Goal: Information Seeking & Learning: Learn about a topic

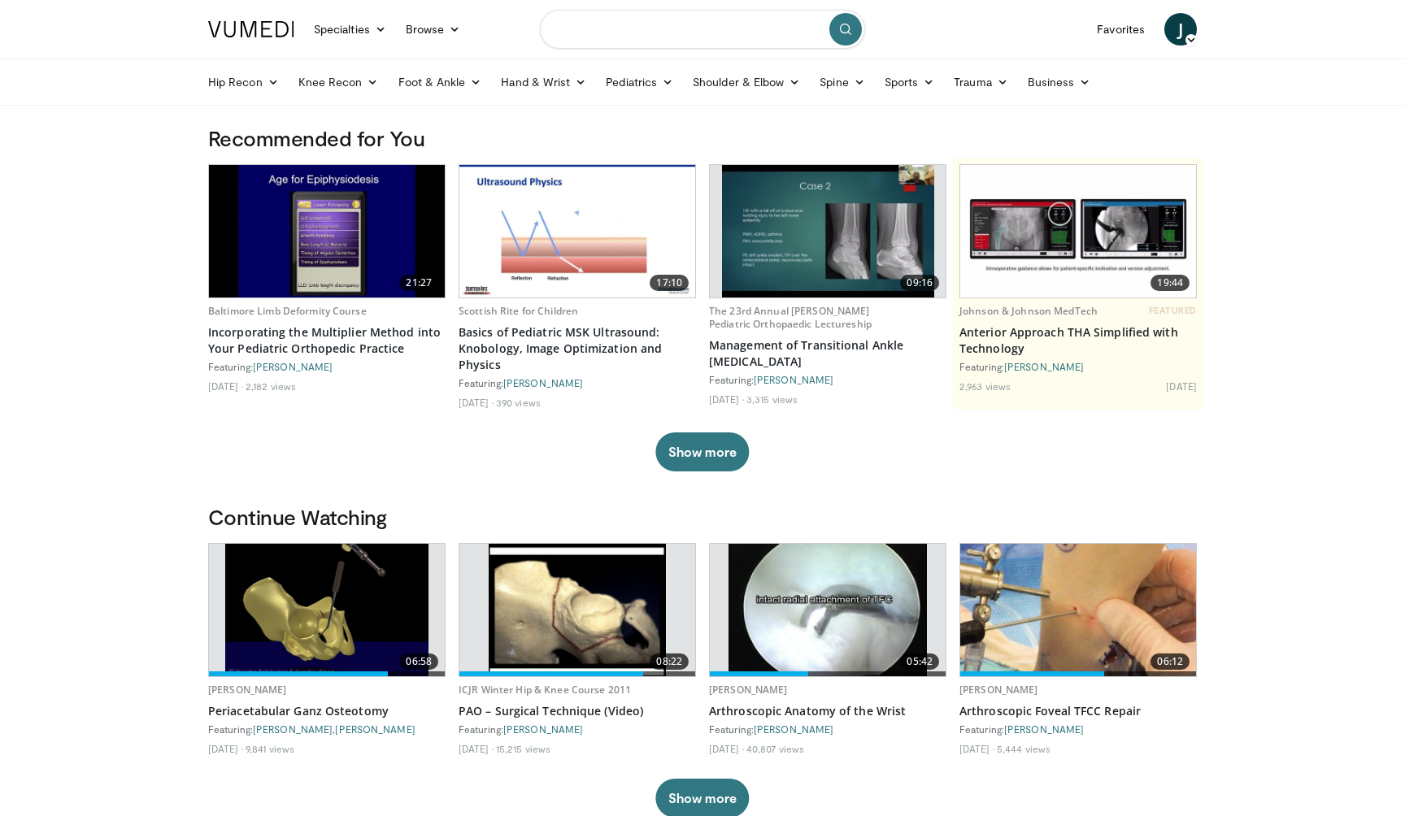
click at [591, 41] on input "Search topics, interventions" at bounding box center [702, 29] width 325 height 39
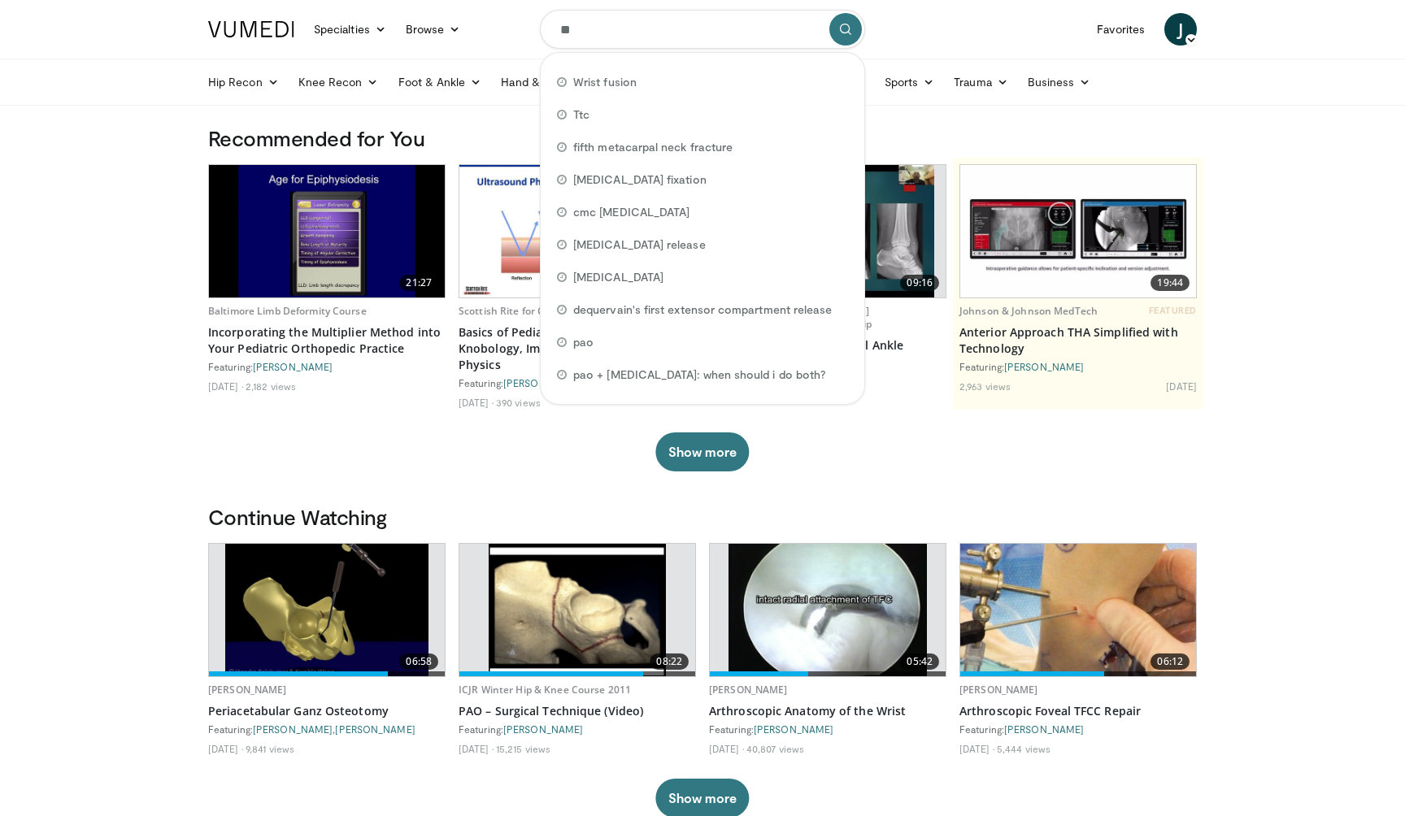
type input "***"
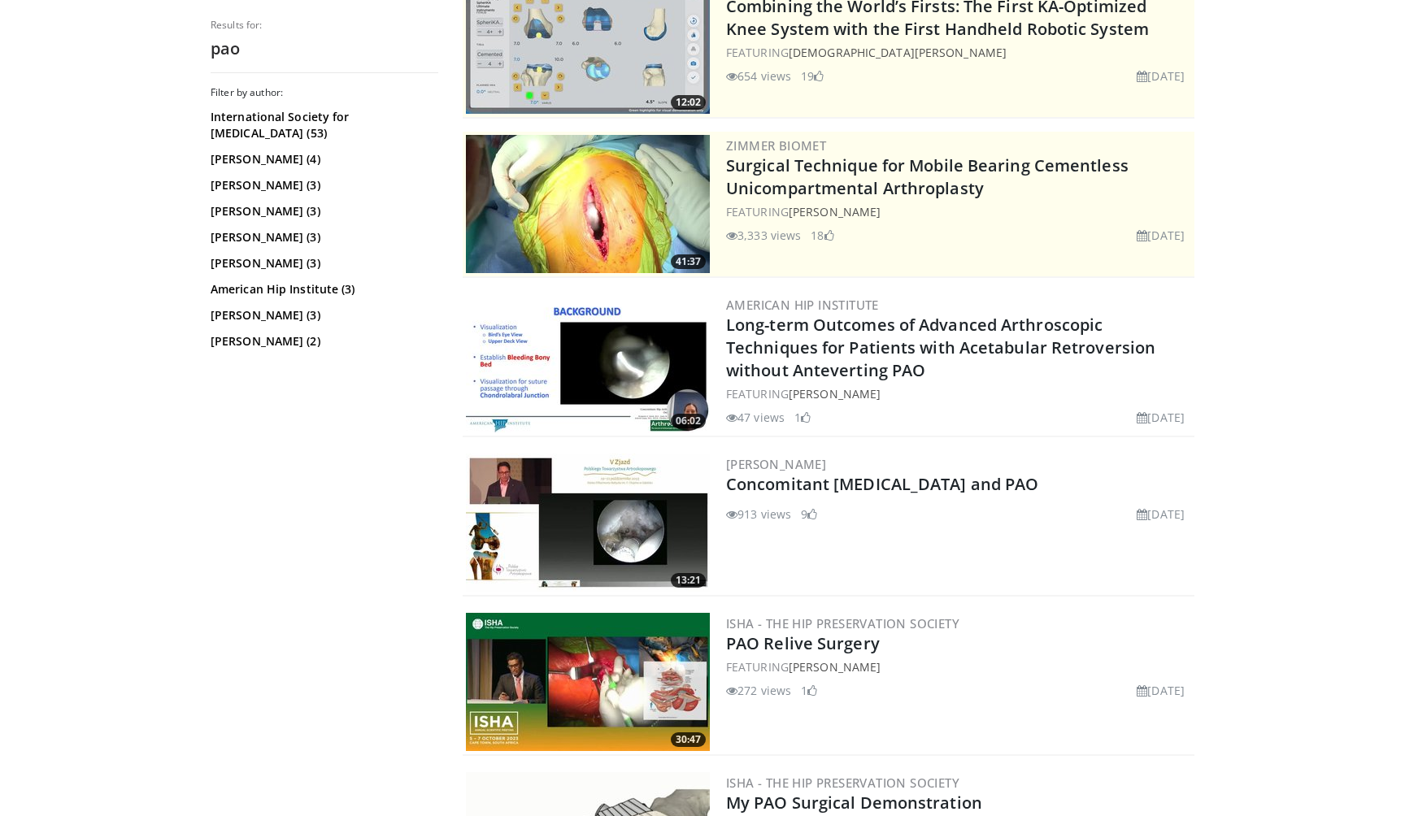
scroll to position [291, 0]
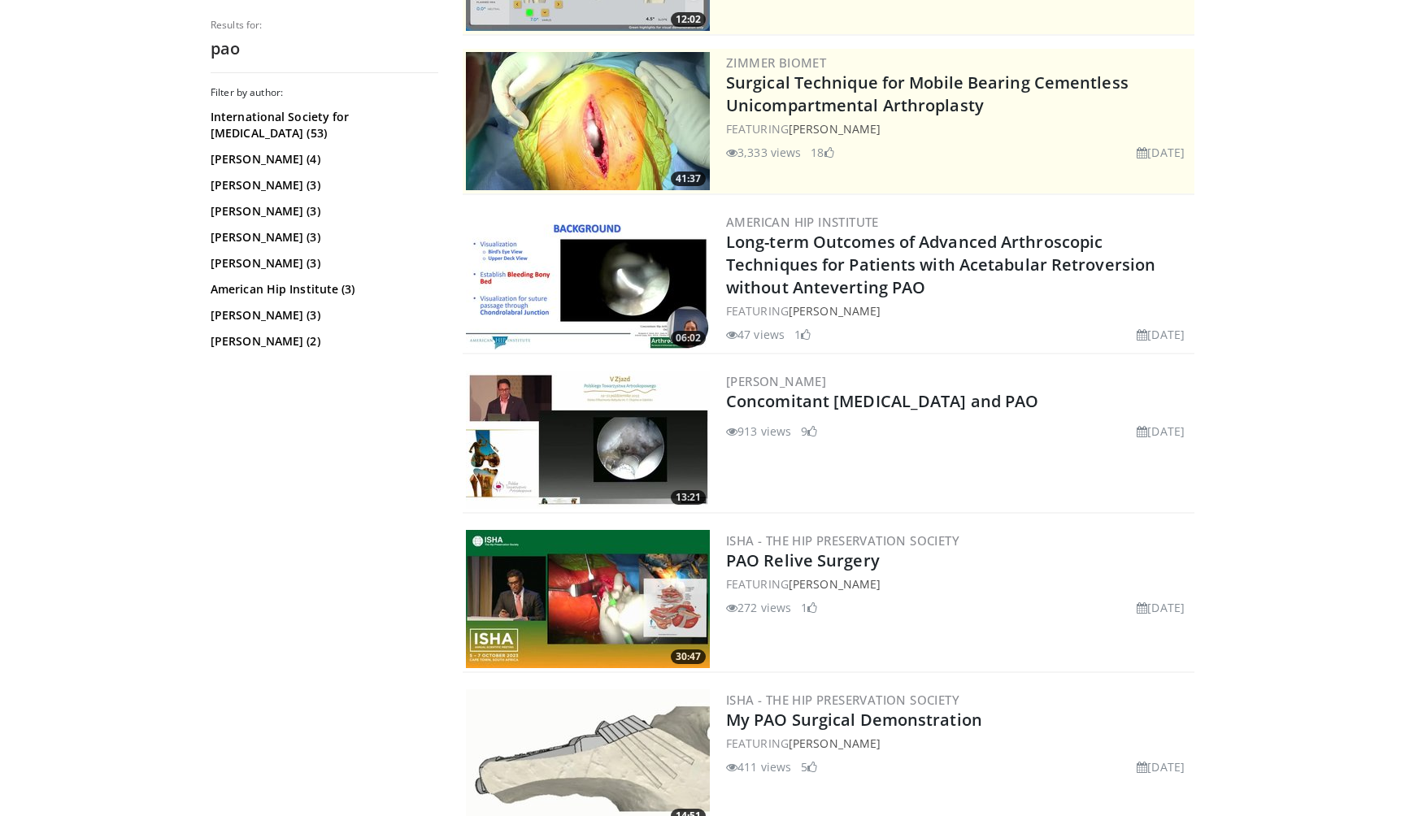
click at [597, 428] on img at bounding box center [588, 440] width 244 height 138
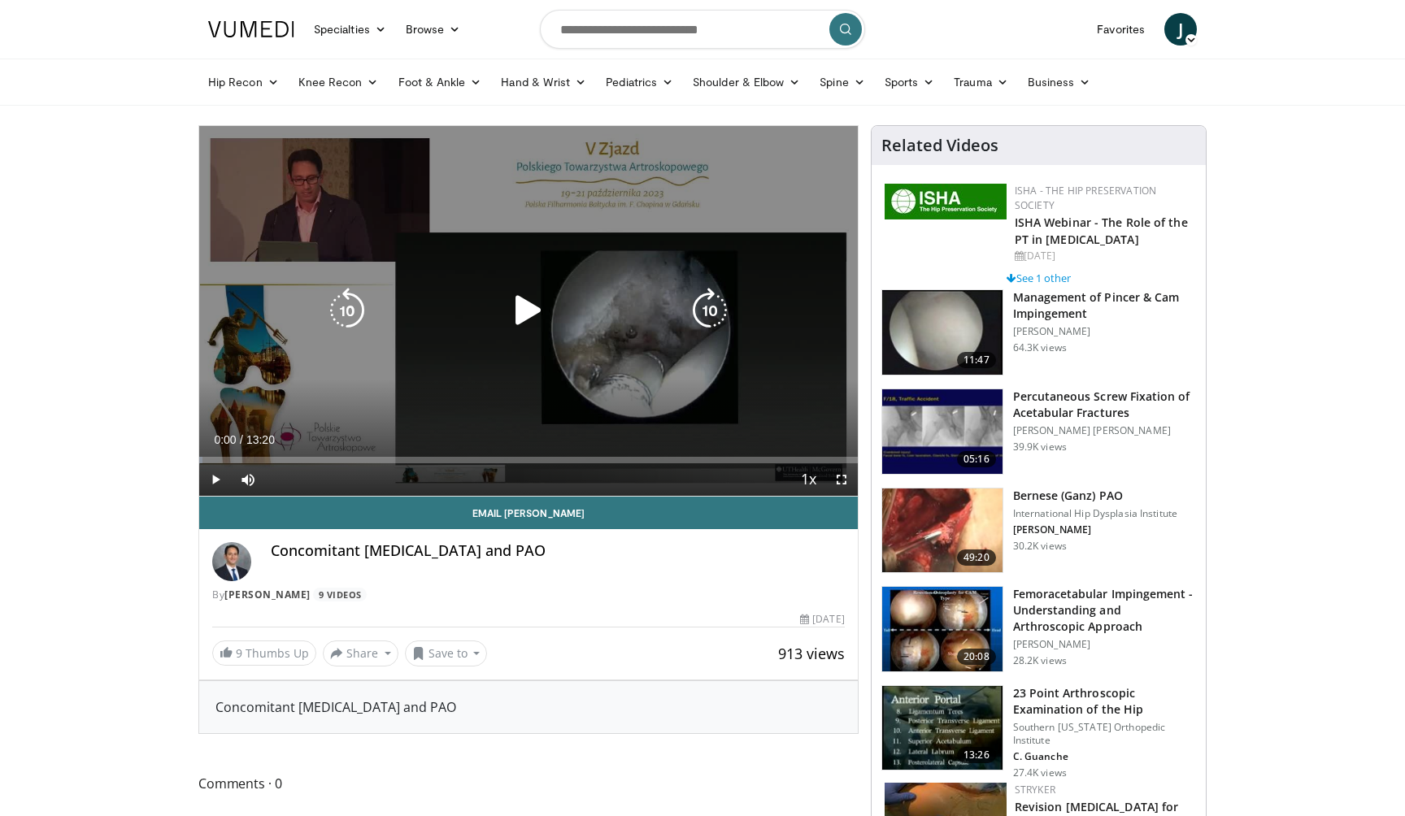
click at [392, 337] on div "10 seconds Tap to unmute" at bounding box center [528, 311] width 658 height 370
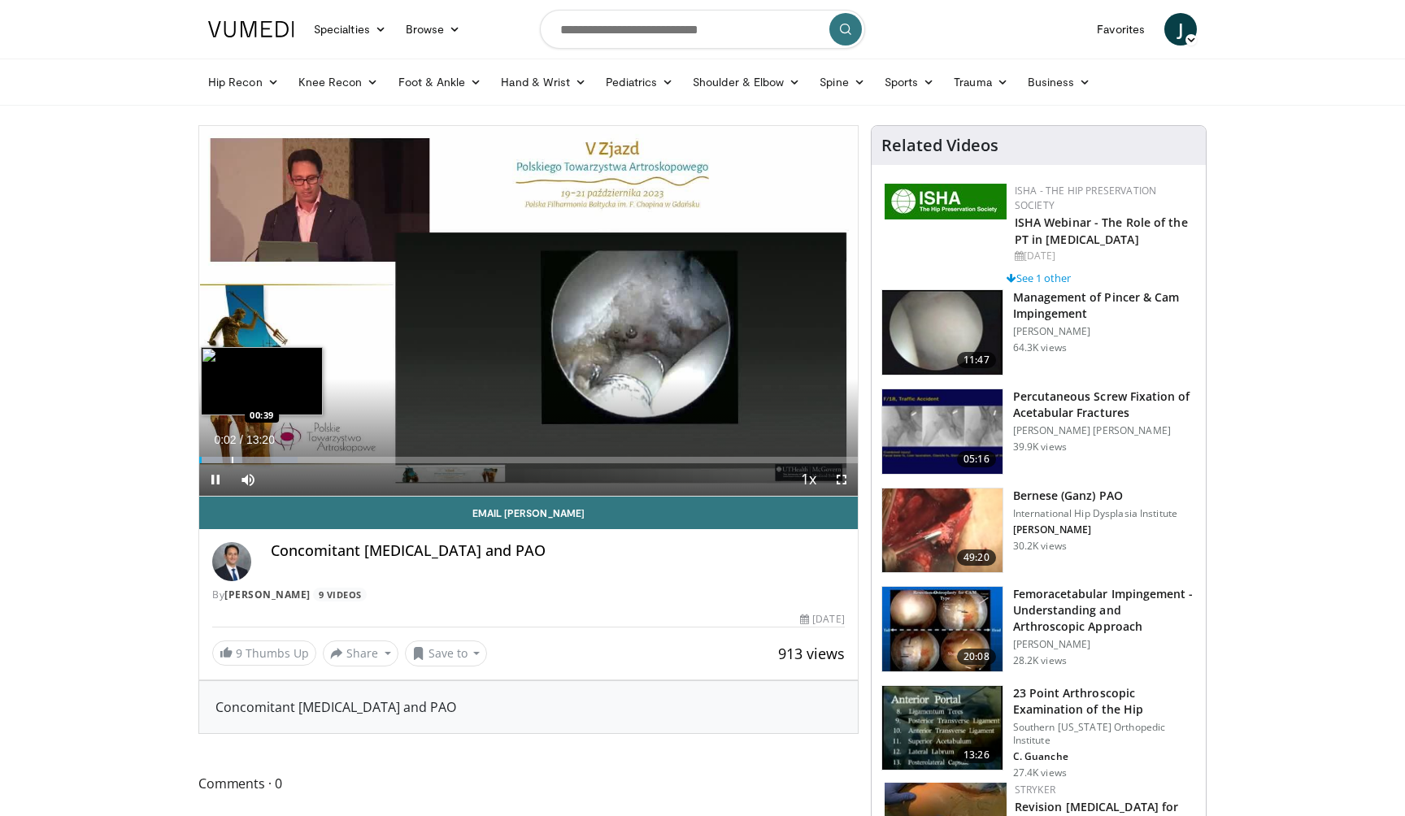
click at [232, 457] on div "Progress Bar" at bounding box center [233, 460] width 2 height 7
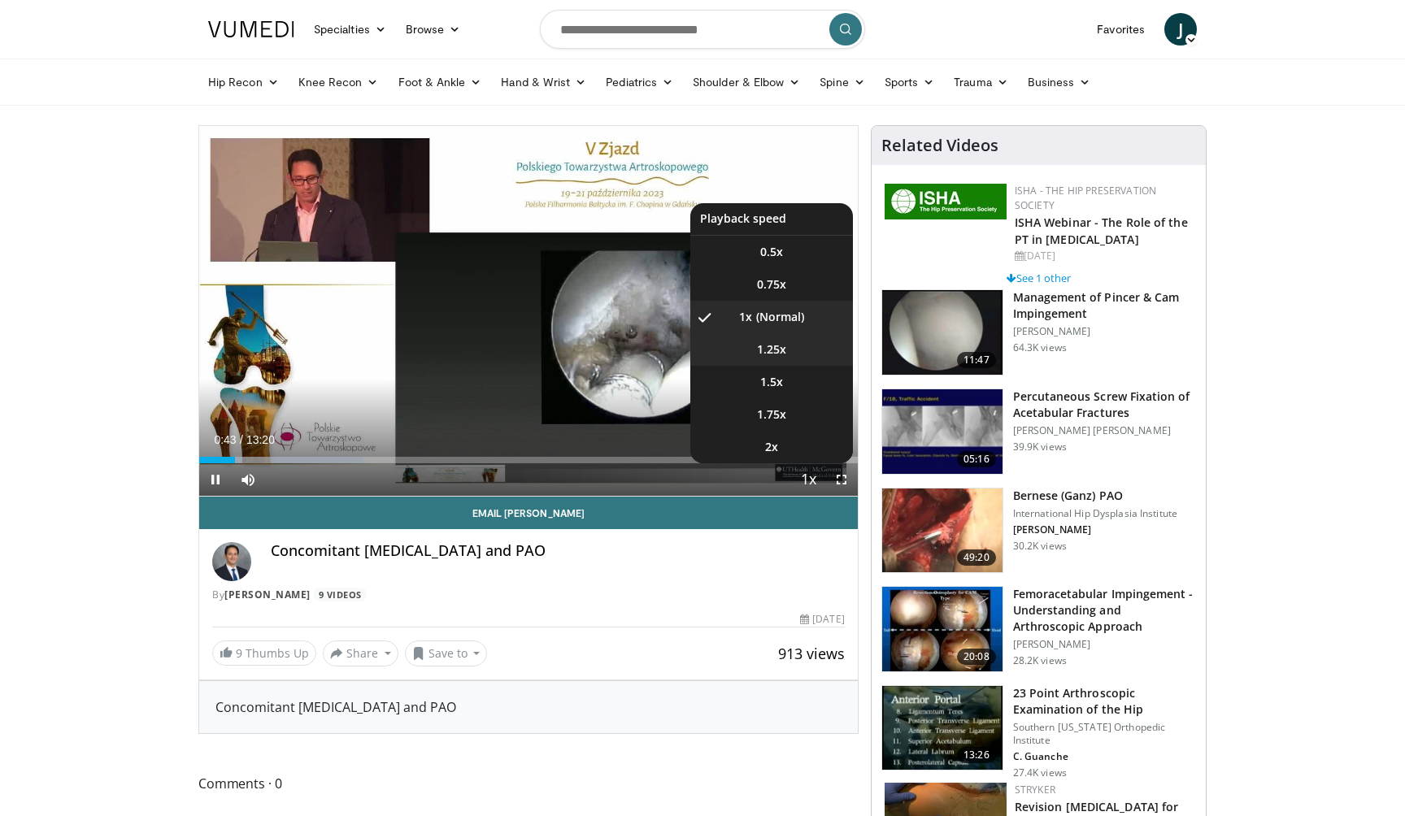
click at [792, 345] on li "1.25x" at bounding box center [771, 349] width 163 height 33
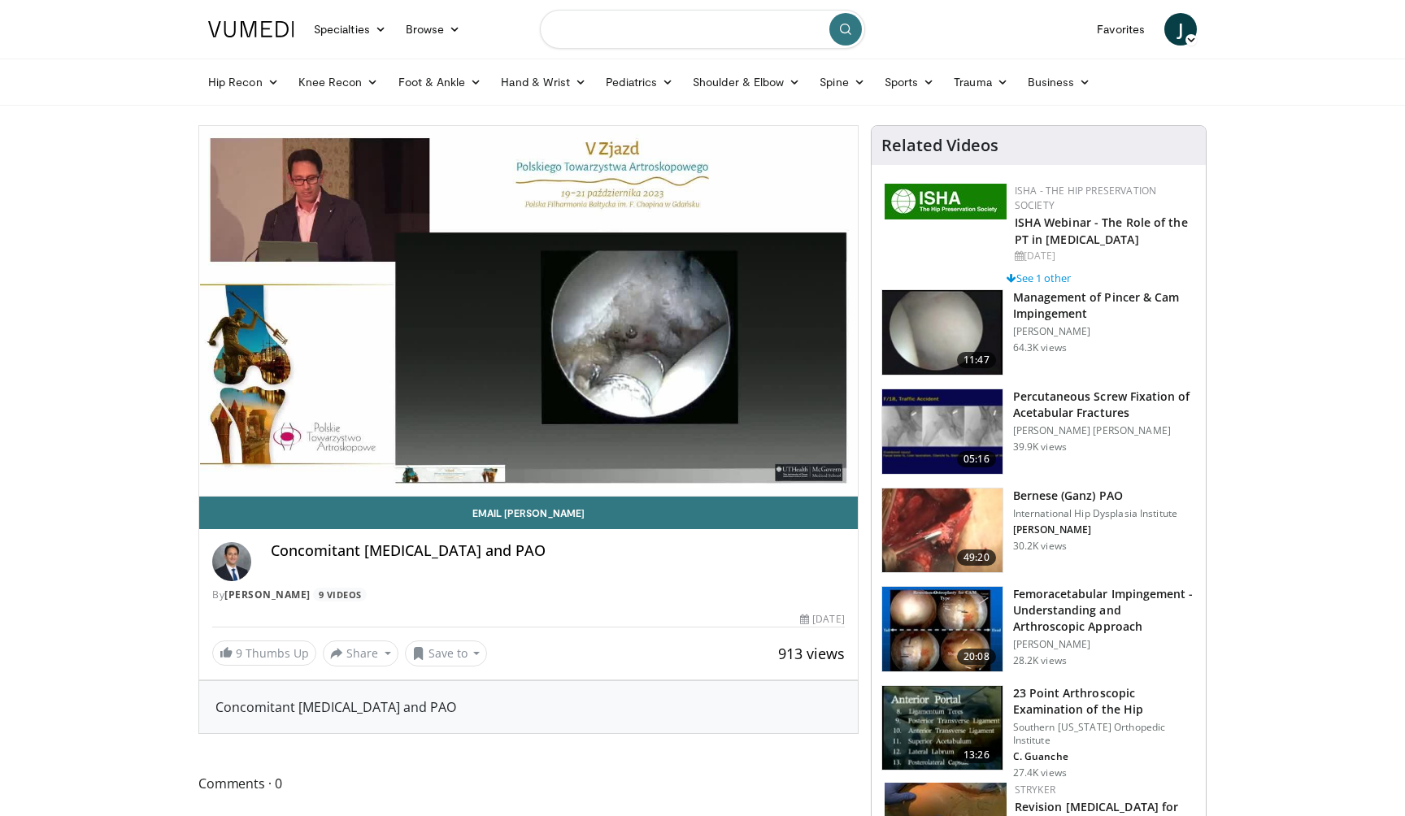
click at [557, 13] on input "Search topics, interventions" at bounding box center [702, 29] width 325 height 39
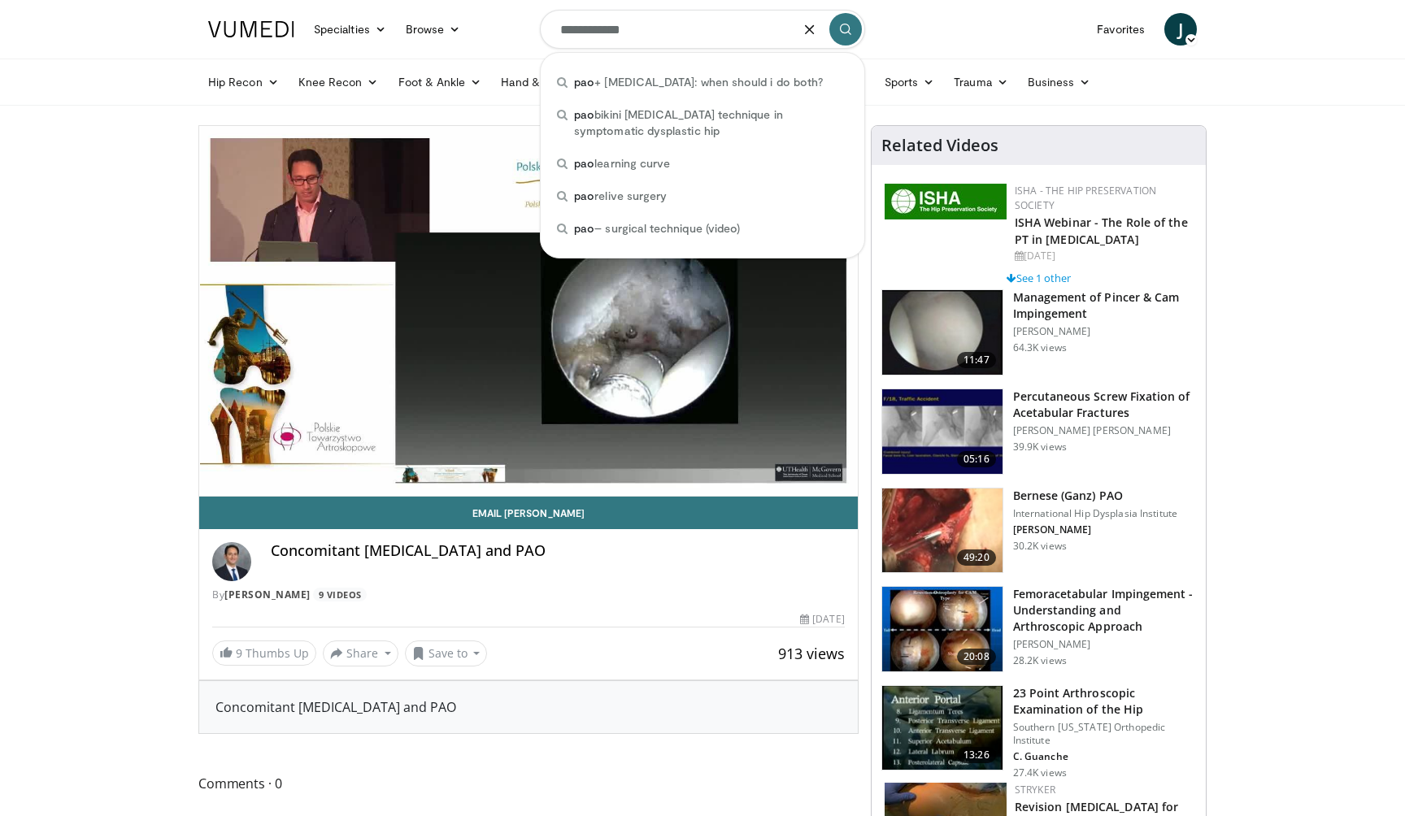
type input "**********"
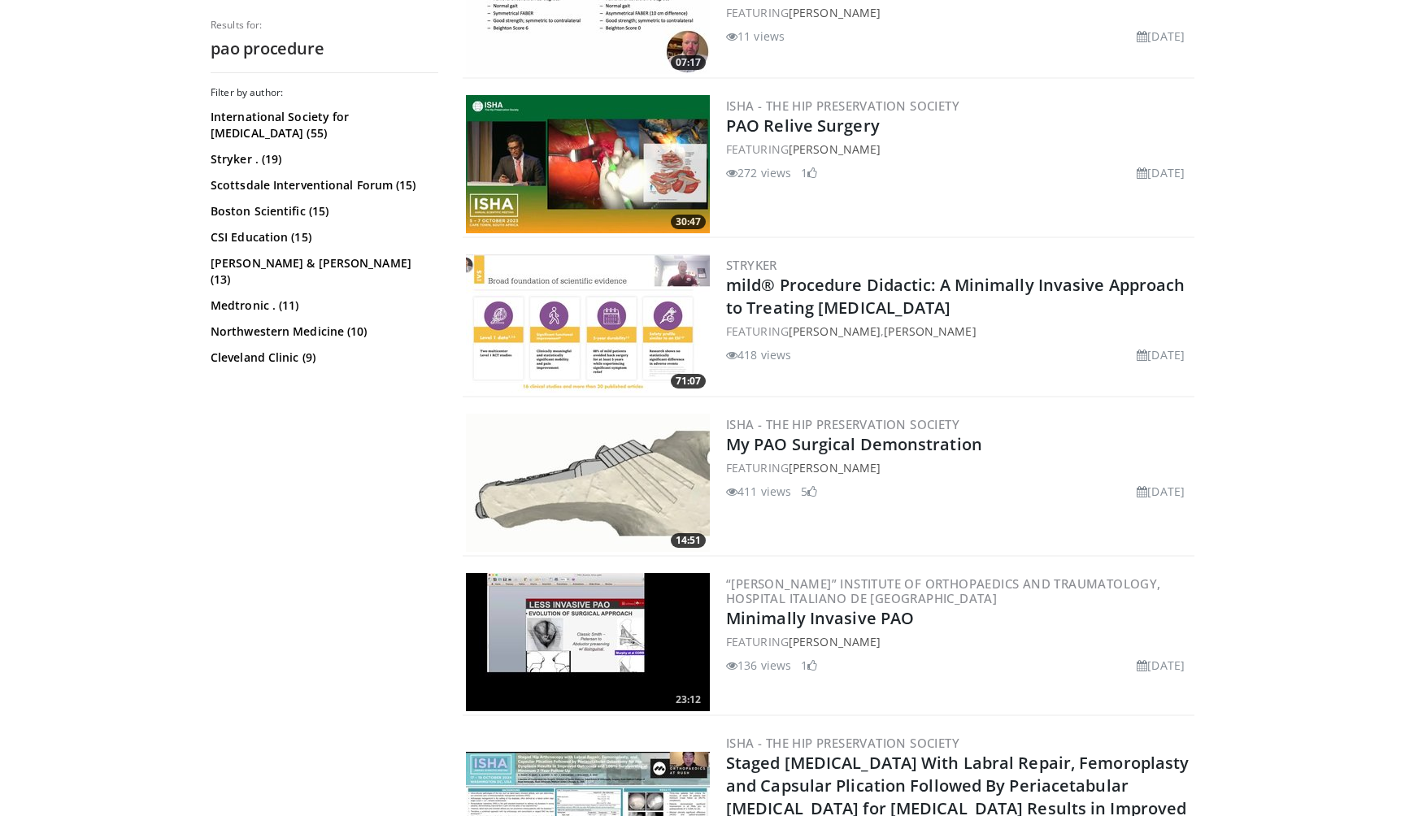
scroll to position [1860, 0]
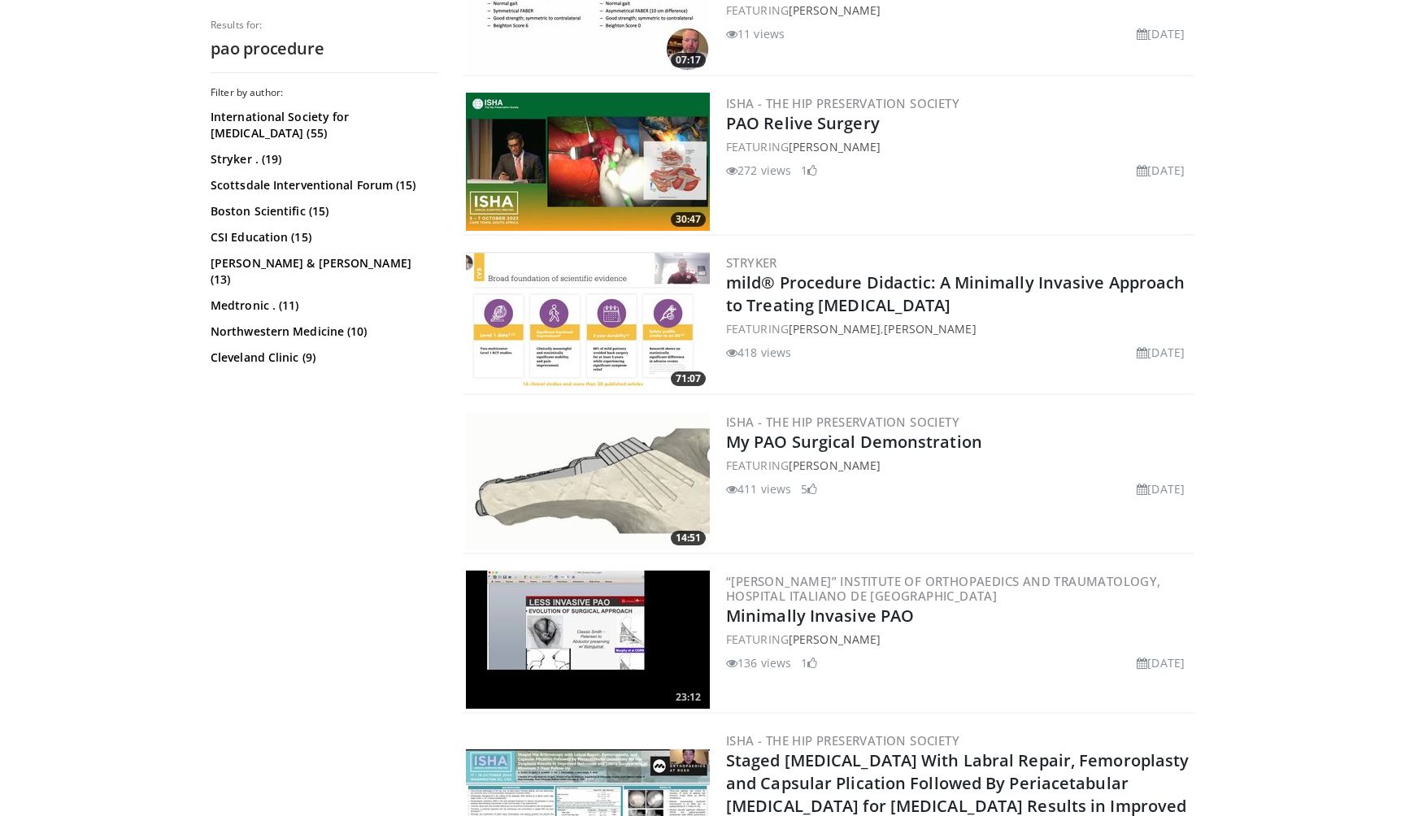
click at [540, 466] on img at bounding box center [588, 480] width 244 height 138
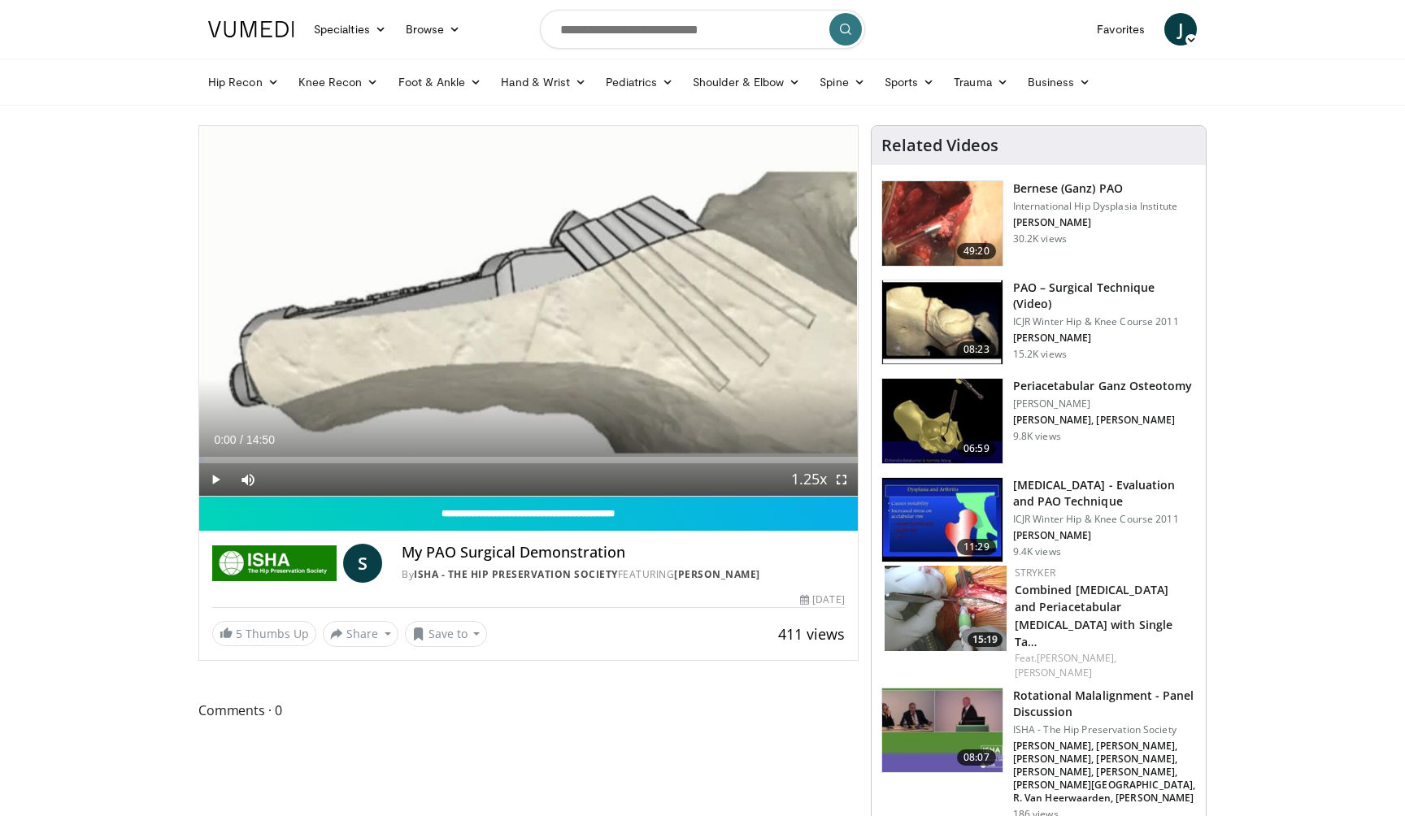
click at [211, 481] on span "Video Player" at bounding box center [215, 479] width 33 height 33
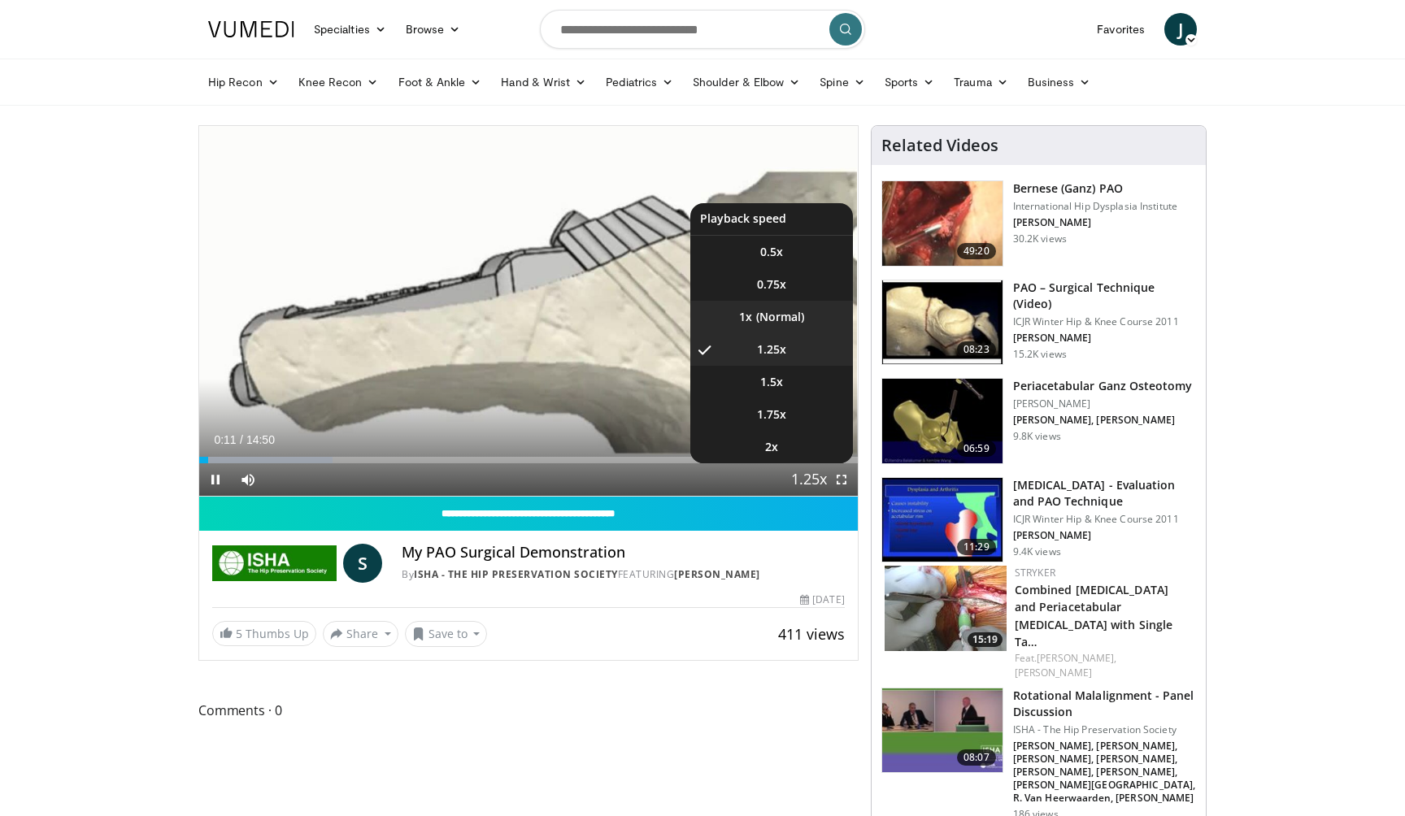
click at [794, 320] on li "1x" at bounding box center [771, 317] width 163 height 33
